Goal: Task Accomplishment & Management: Use online tool/utility

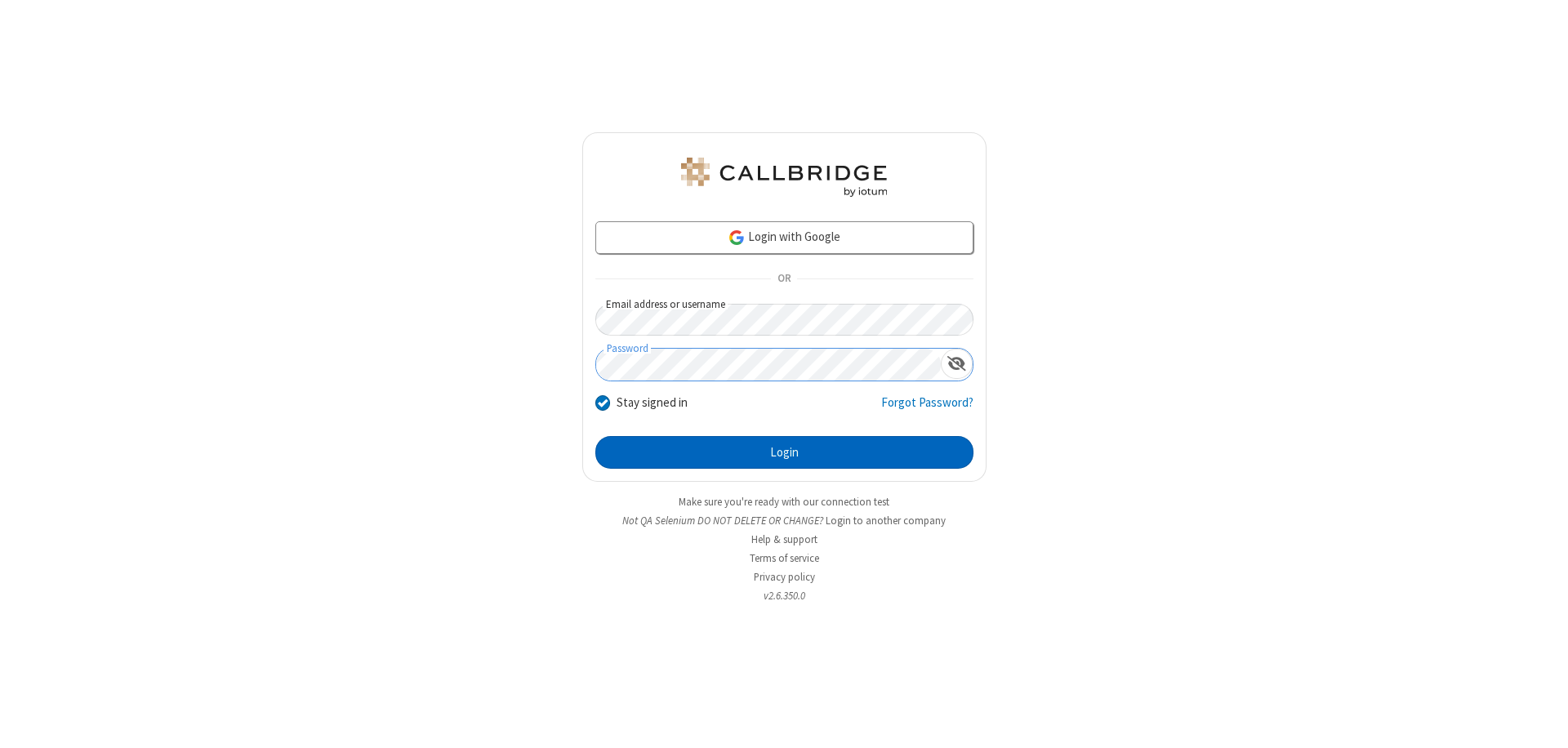
click at [784, 452] on button "Login" at bounding box center [784, 452] width 378 height 33
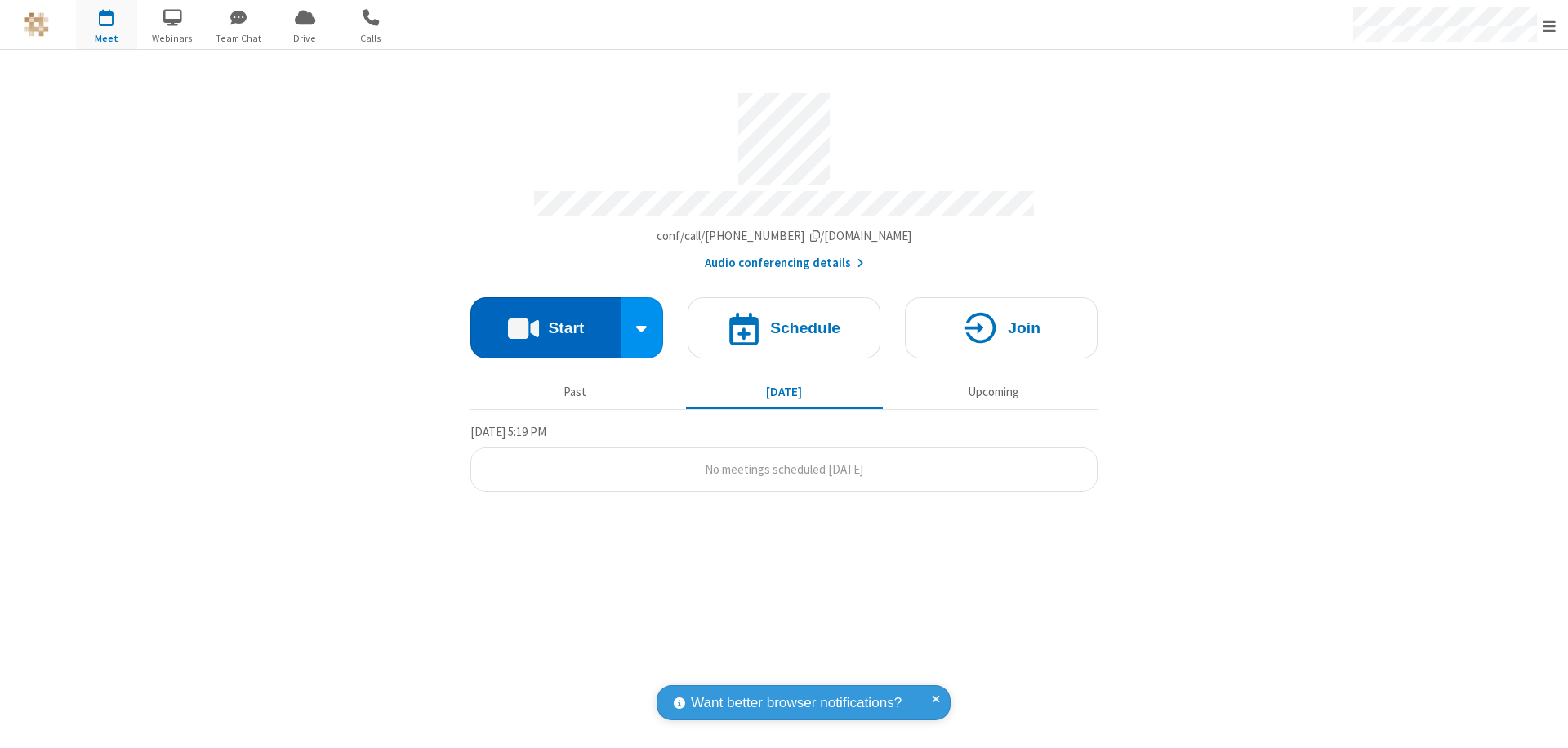
click at [546, 320] on button "Start" at bounding box center [545, 327] width 151 height 62
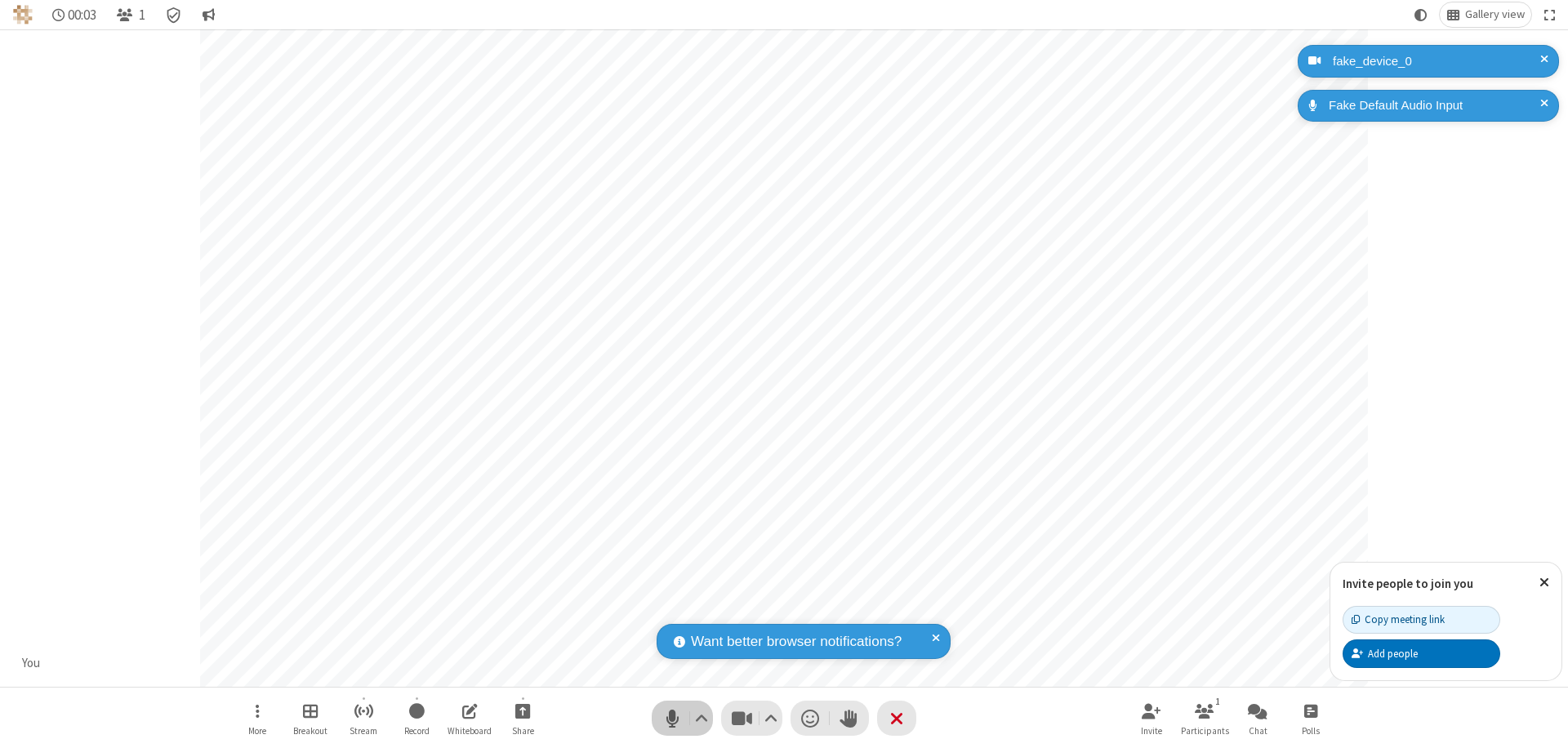
click at [672, 718] on span "Mute (⌘+Shift+A)" at bounding box center [672, 718] width 24 height 24
click at [672, 718] on span "Unmute (⌘+Shift+A)" at bounding box center [672, 718] width 24 height 24
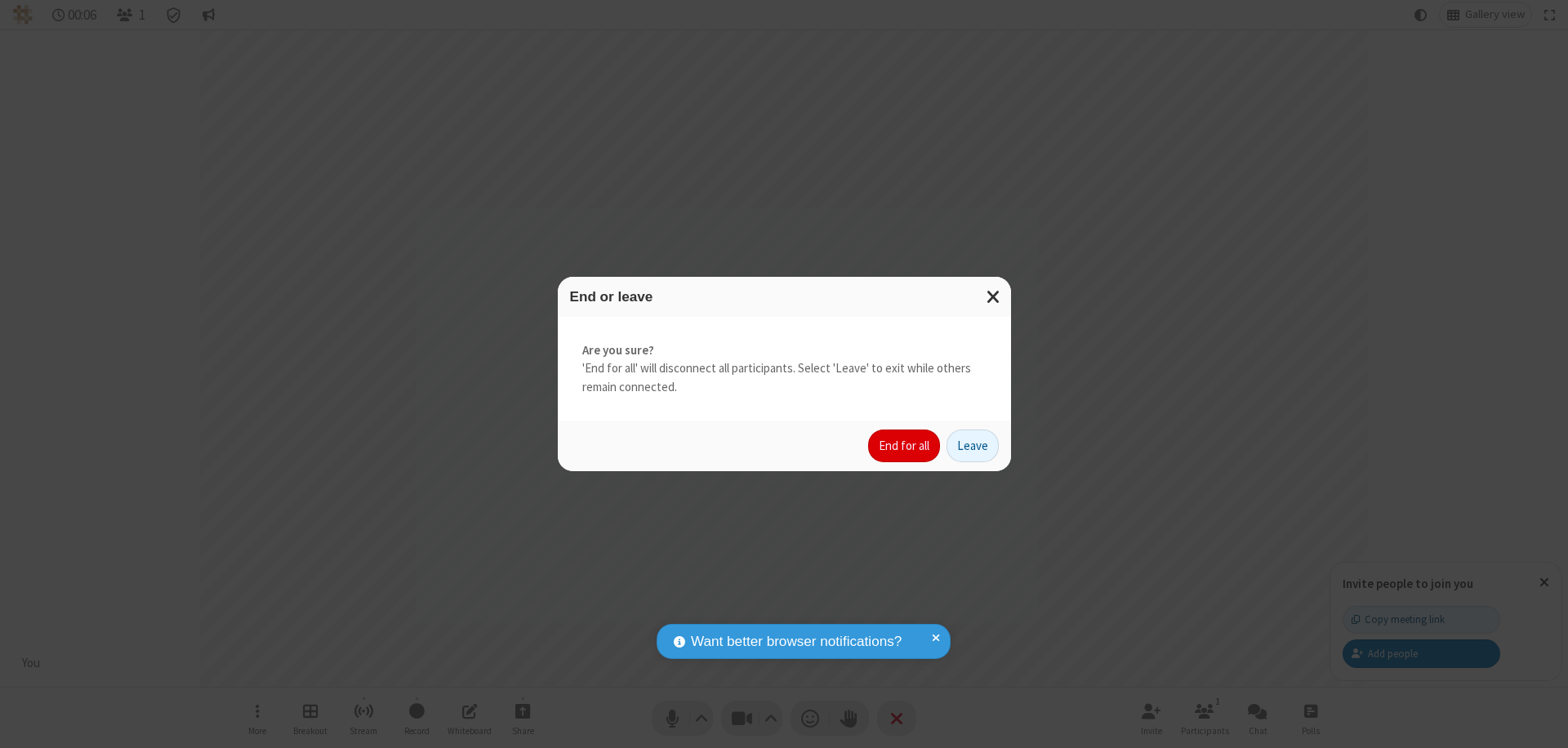
click at [904, 446] on button "End for all" at bounding box center [904, 446] width 72 height 33
